Goal: Information Seeking & Learning: Learn about a topic

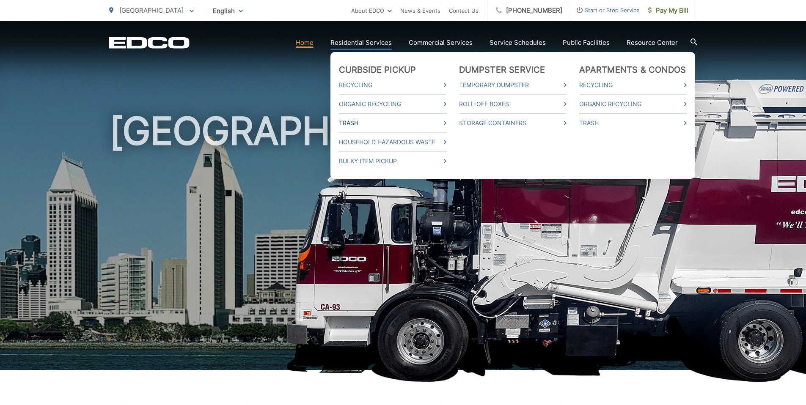
click at [381, 122] on link "Trash" at bounding box center [392, 123] width 107 height 10
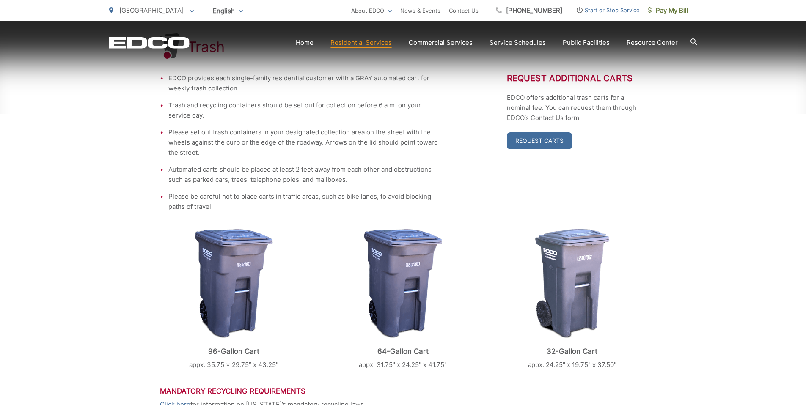
scroll to position [371, 0]
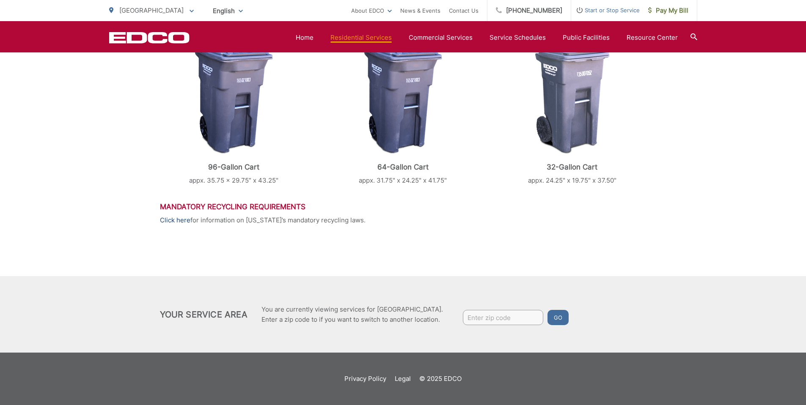
click at [179, 222] on link "Click here" at bounding box center [175, 220] width 30 height 10
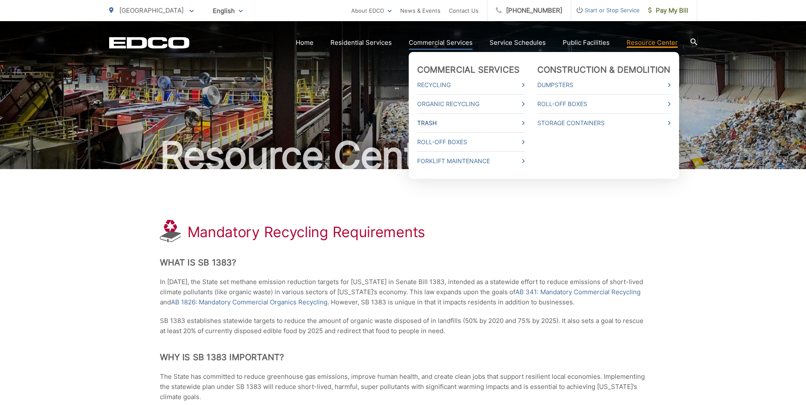
click at [432, 127] on link "Trash" at bounding box center [470, 123] width 107 height 10
